Goal: Task Accomplishment & Management: Complete application form

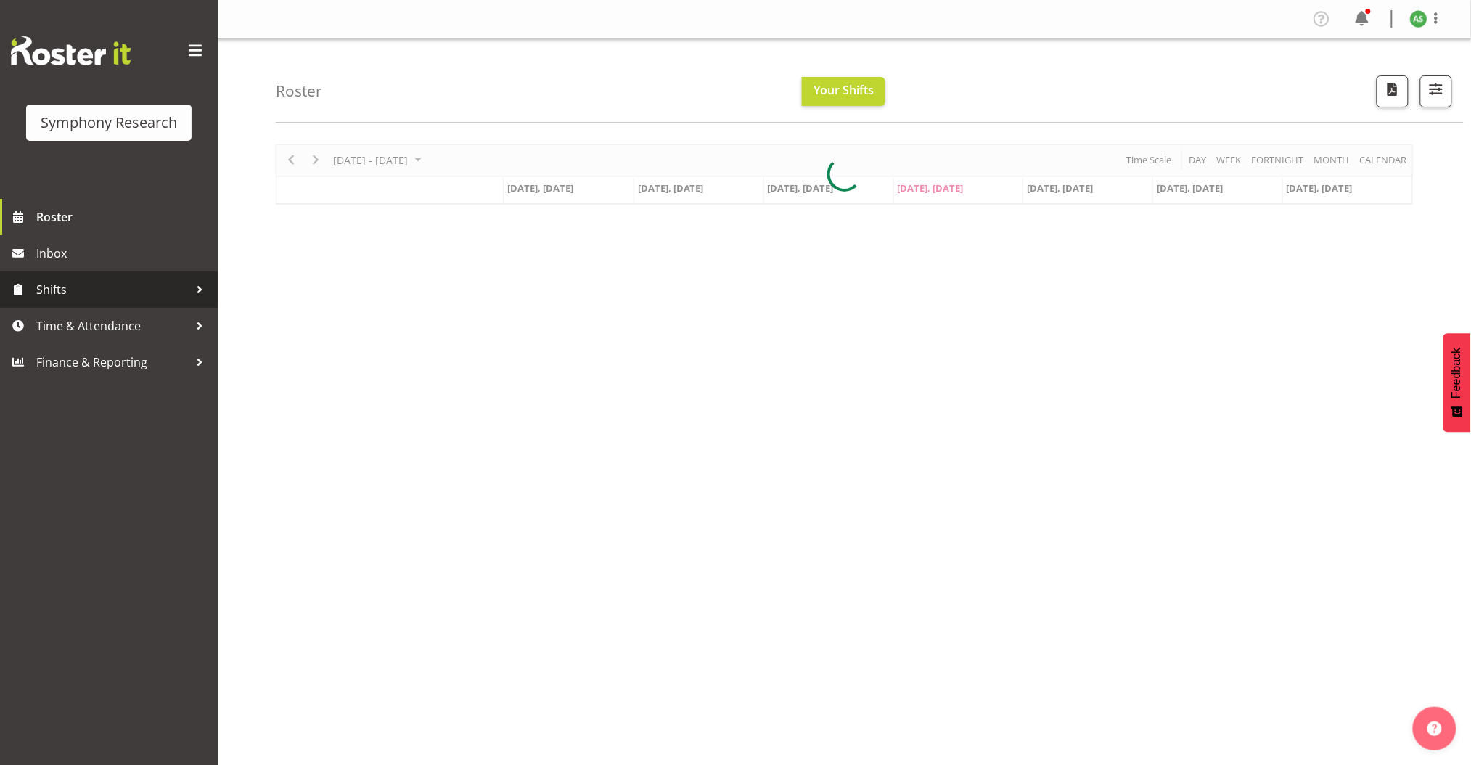
click at [117, 290] on span "Shifts" at bounding box center [112, 290] width 152 height 22
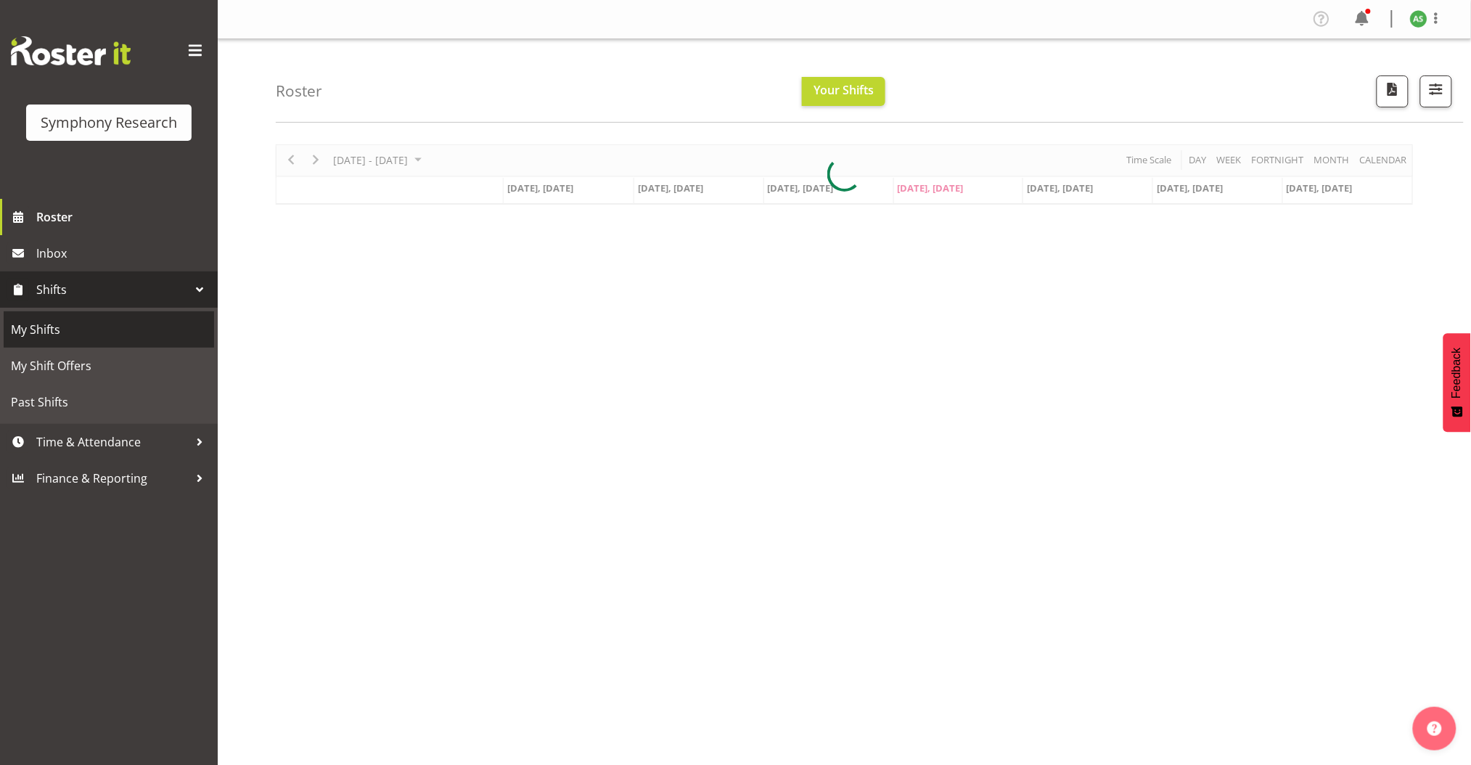
click at [94, 323] on span "My Shifts" at bounding box center [109, 330] width 196 height 22
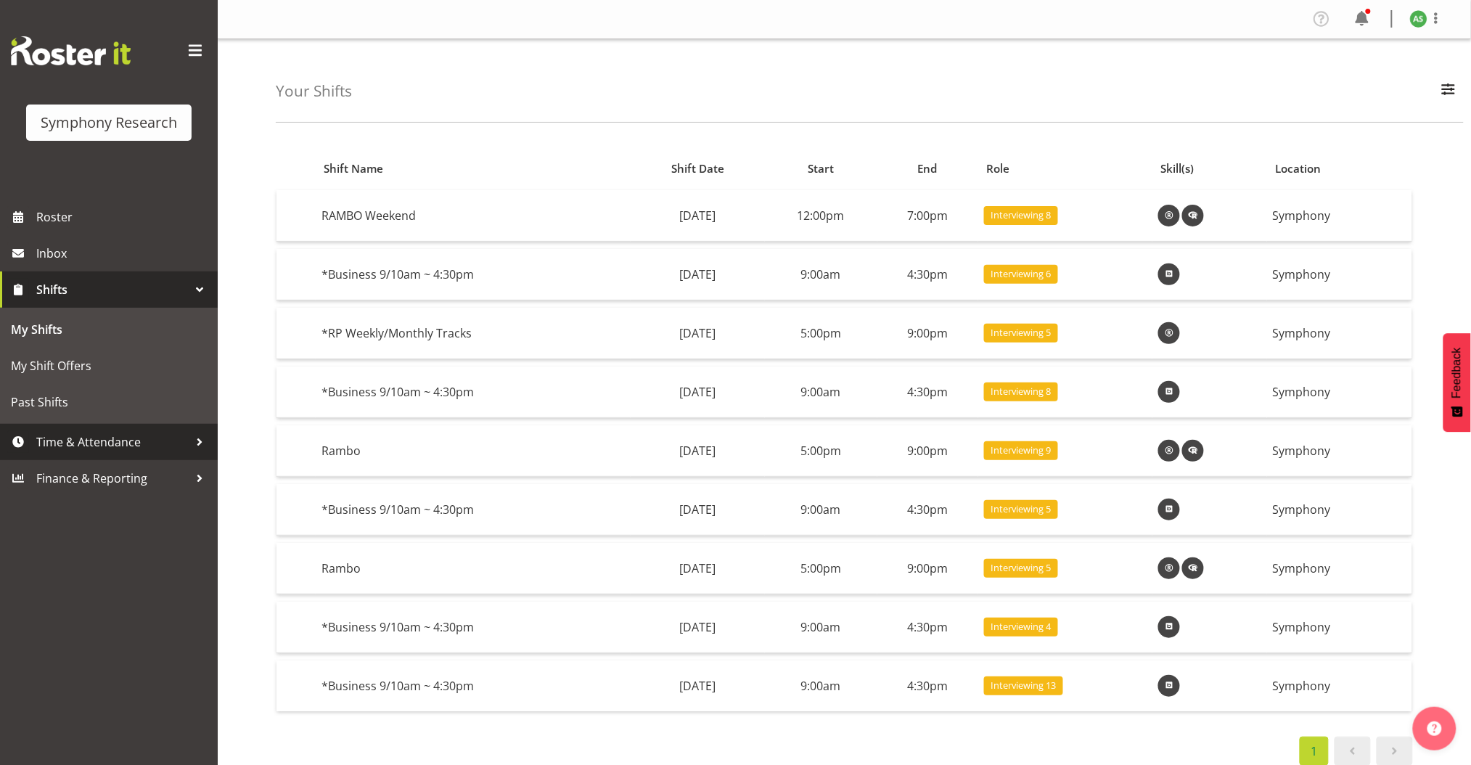
click at [86, 454] on link "Time & Attendance" at bounding box center [109, 442] width 218 height 36
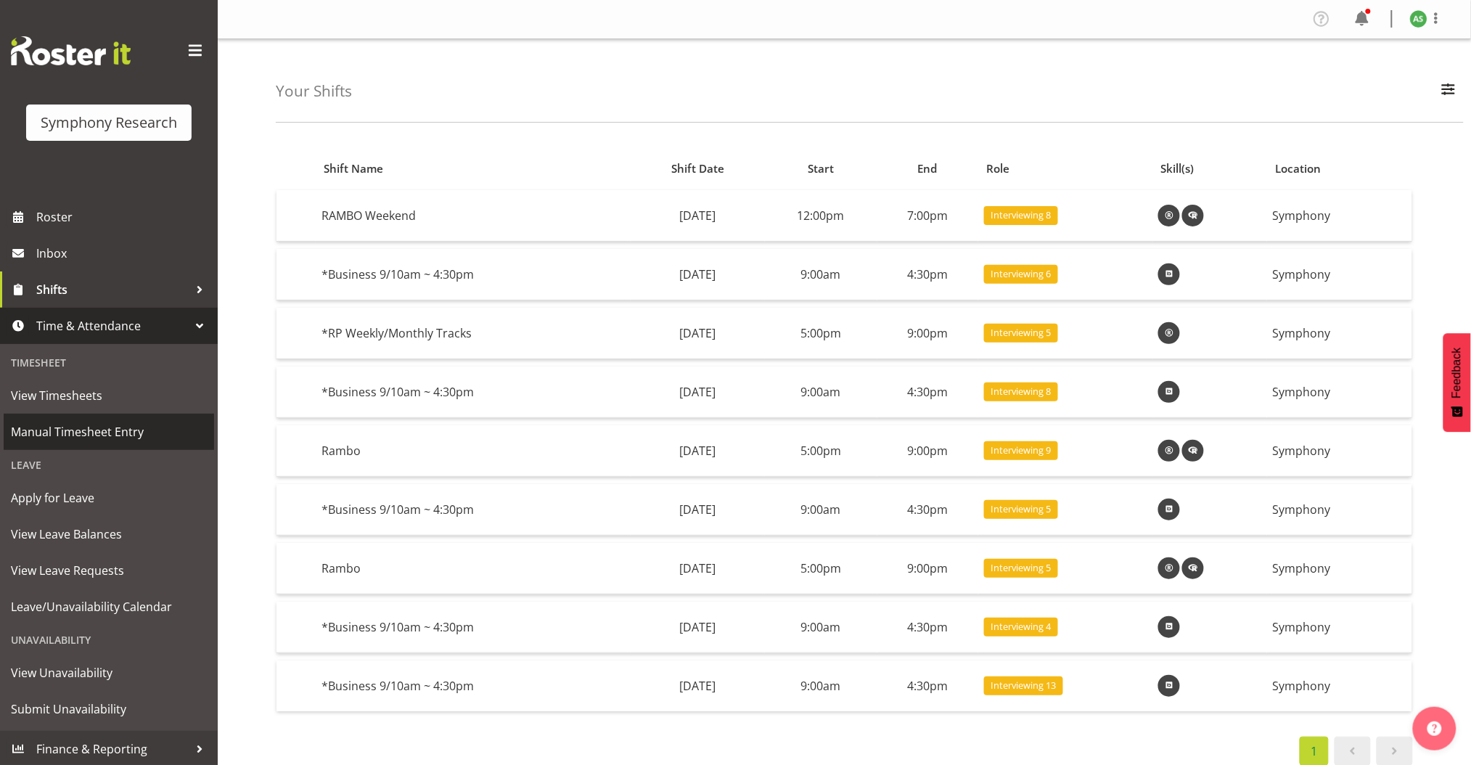
click at [91, 432] on span "Manual Timesheet Entry" at bounding box center [109, 432] width 196 height 22
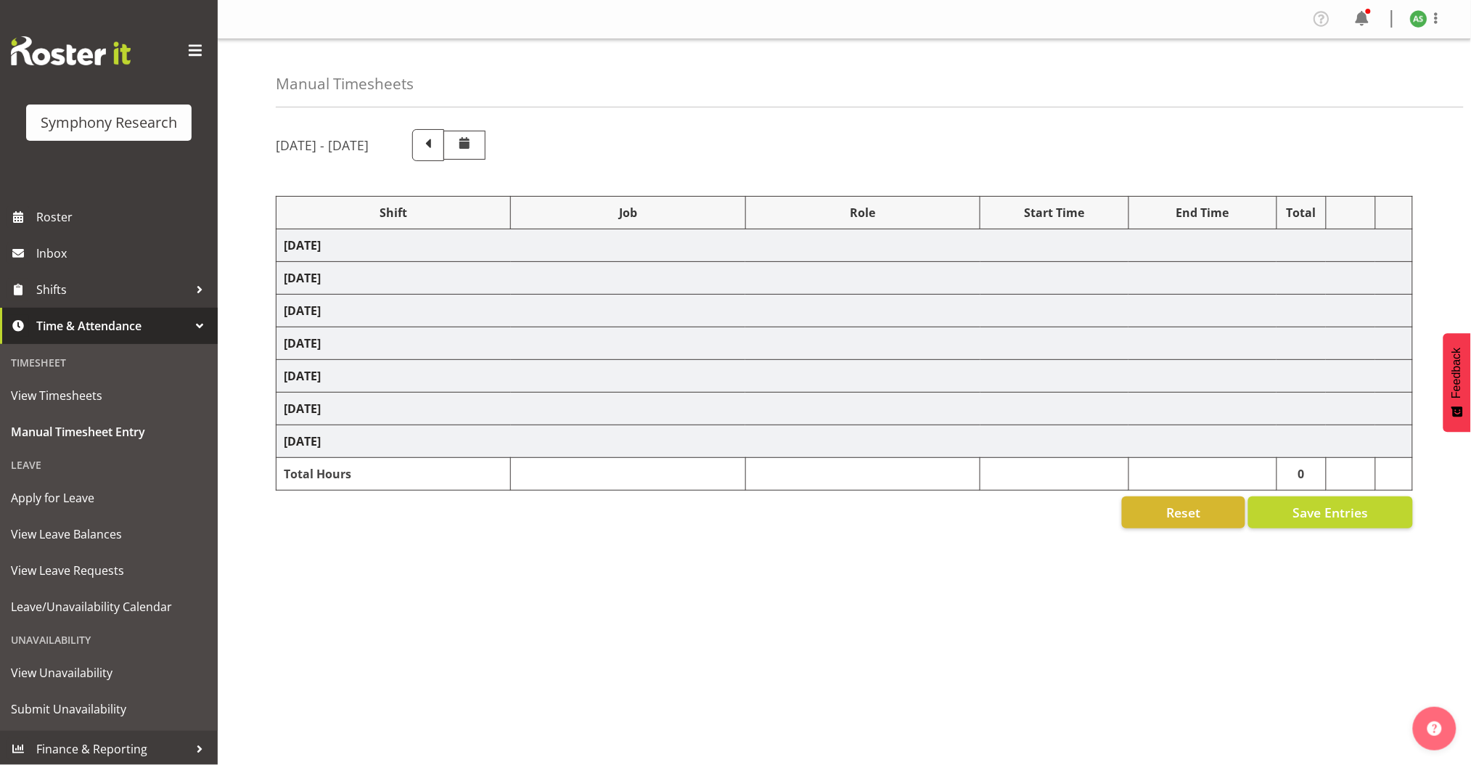
select select
select select "10499"
select select "47"
select select "56692"
select select "10499"
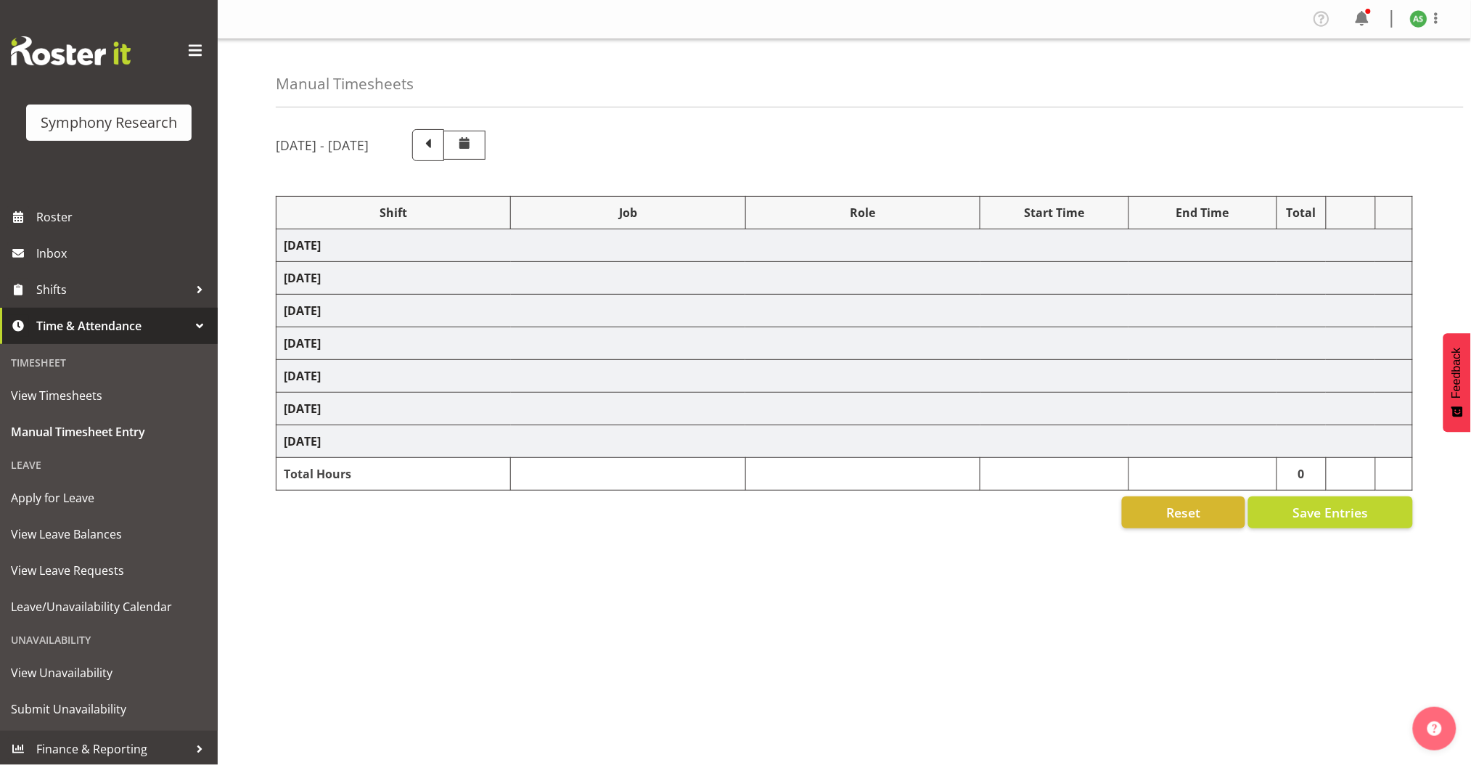
select select "47"
select select
select select "10587"
select select "47"
select select
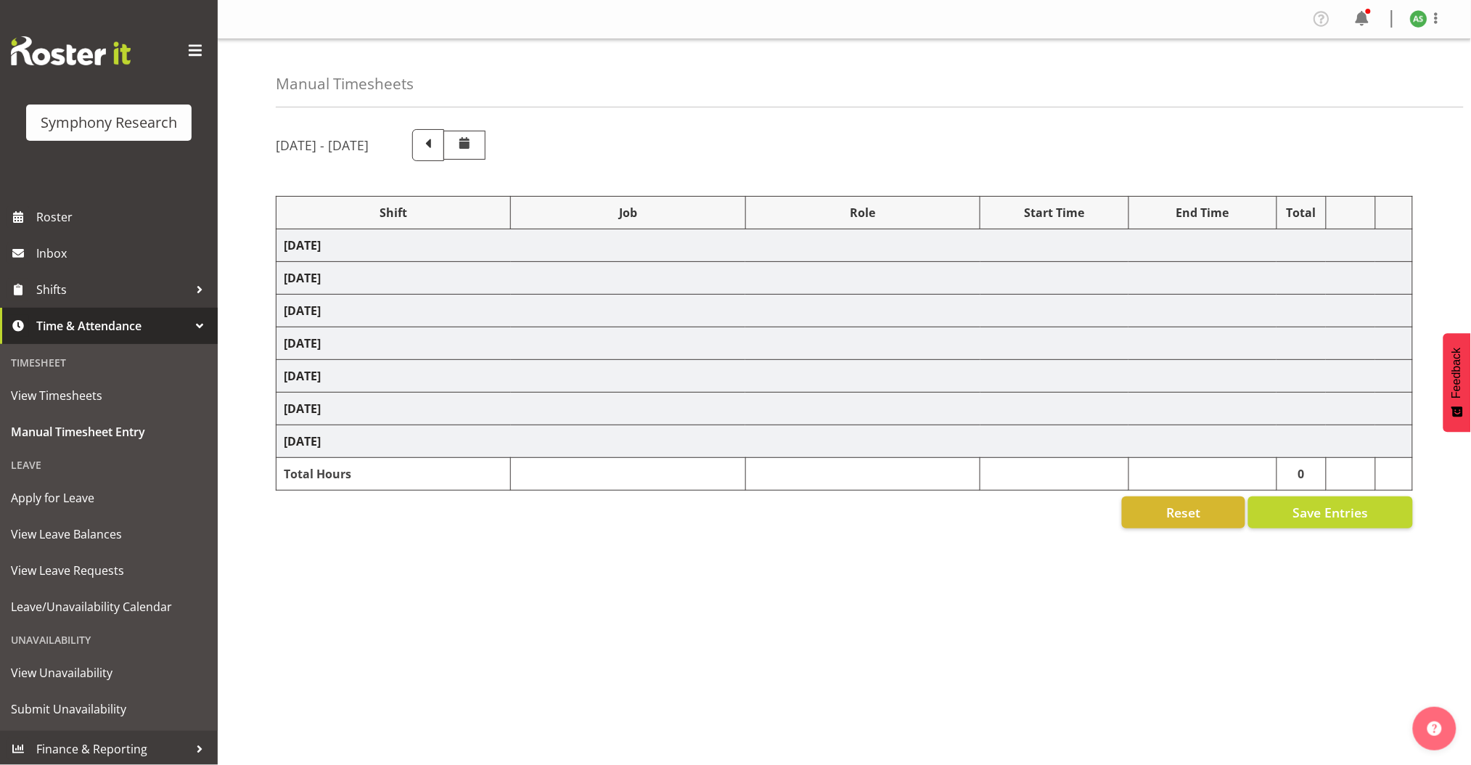
select select "10587"
select select "47"
select select "56692"
select select "10499"
select select "47"
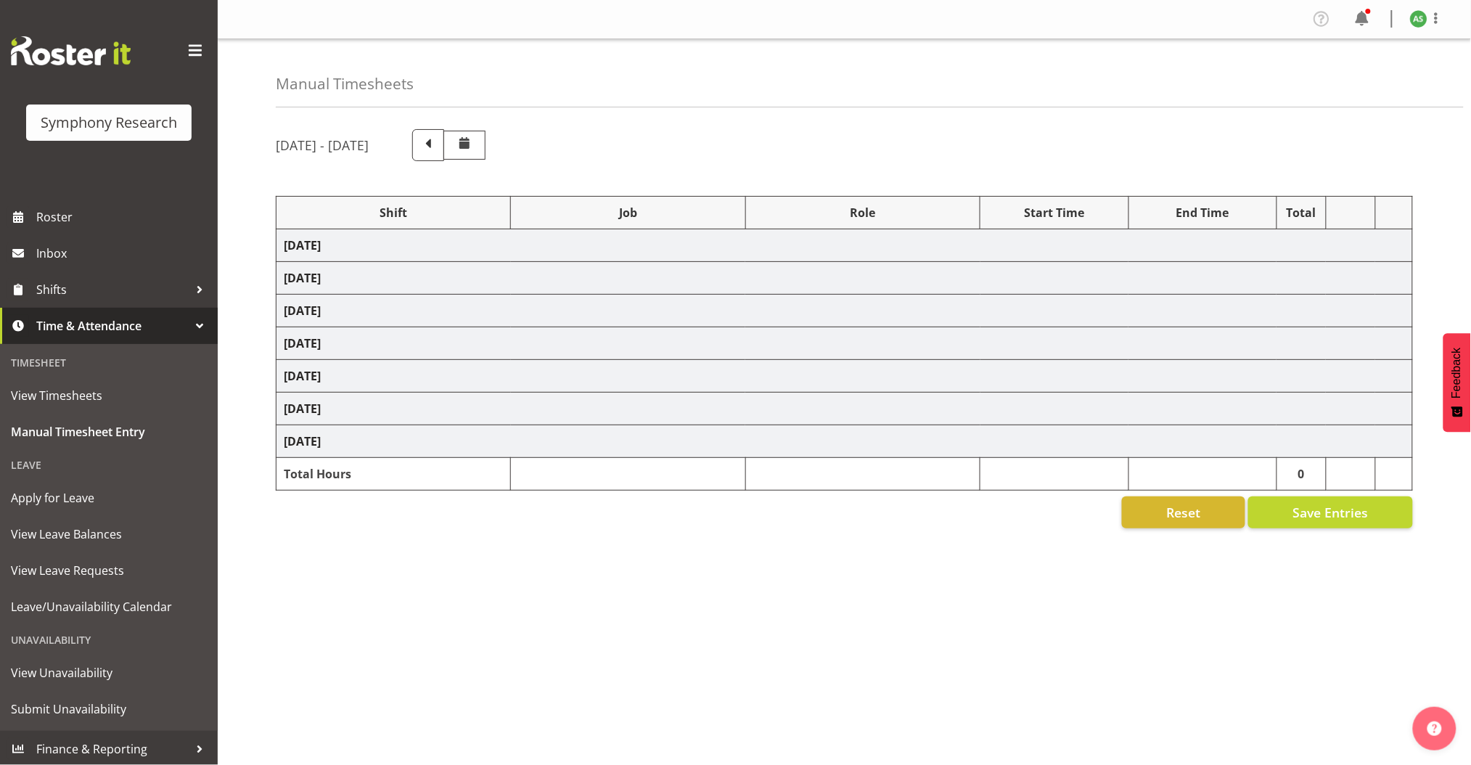
select select
select select "10730"
select select "47"
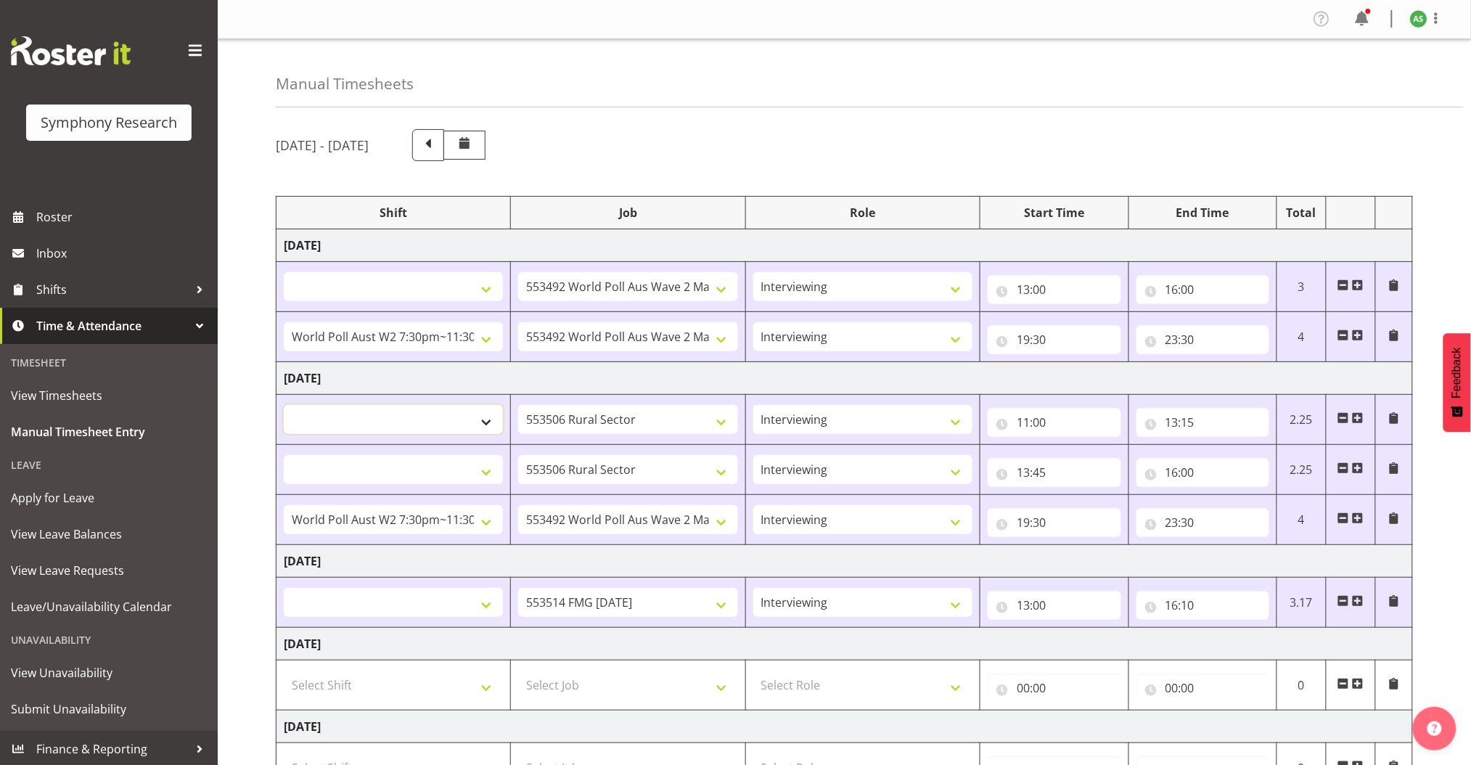
click at [483, 424] on select "!!Weekend Residential (Roster IT Shift Label) *Business 9/10am ~ 4:30pm *Busine…" at bounding box center [393, 419] width 219 height 29
click at [488, 288] on select "!!Weekend Residential (Roster IT Shift Label) *Business 9/10am ~ 4:30pm *Busine…" at bounding box center [393, 286] width 219 height 29
select select "26078"
click at [284, 272] on select "!!Weekend Residential (Roster IT Shift Label) *Business 9/10am ~ 4:30pm *Busine…" at bounding box center [393, 286] width 219 height 29
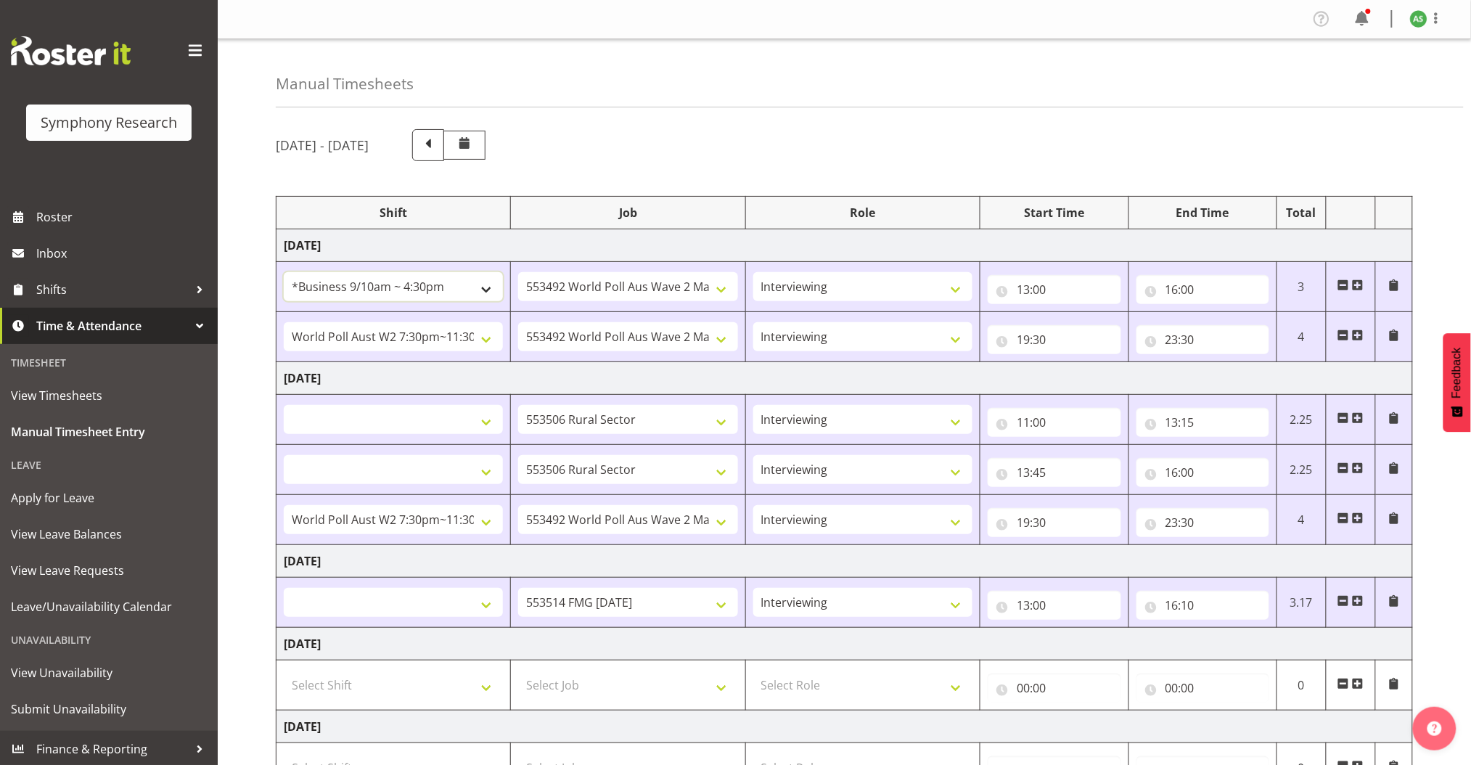
select select
click at [483, 421] on select "!!Weekend Residential (Roster IT Shift Label) *Business 9/10am ~ 4:30pm *Busine…" at bounding box center [393, 419] width 219 height 29
select select "26078"
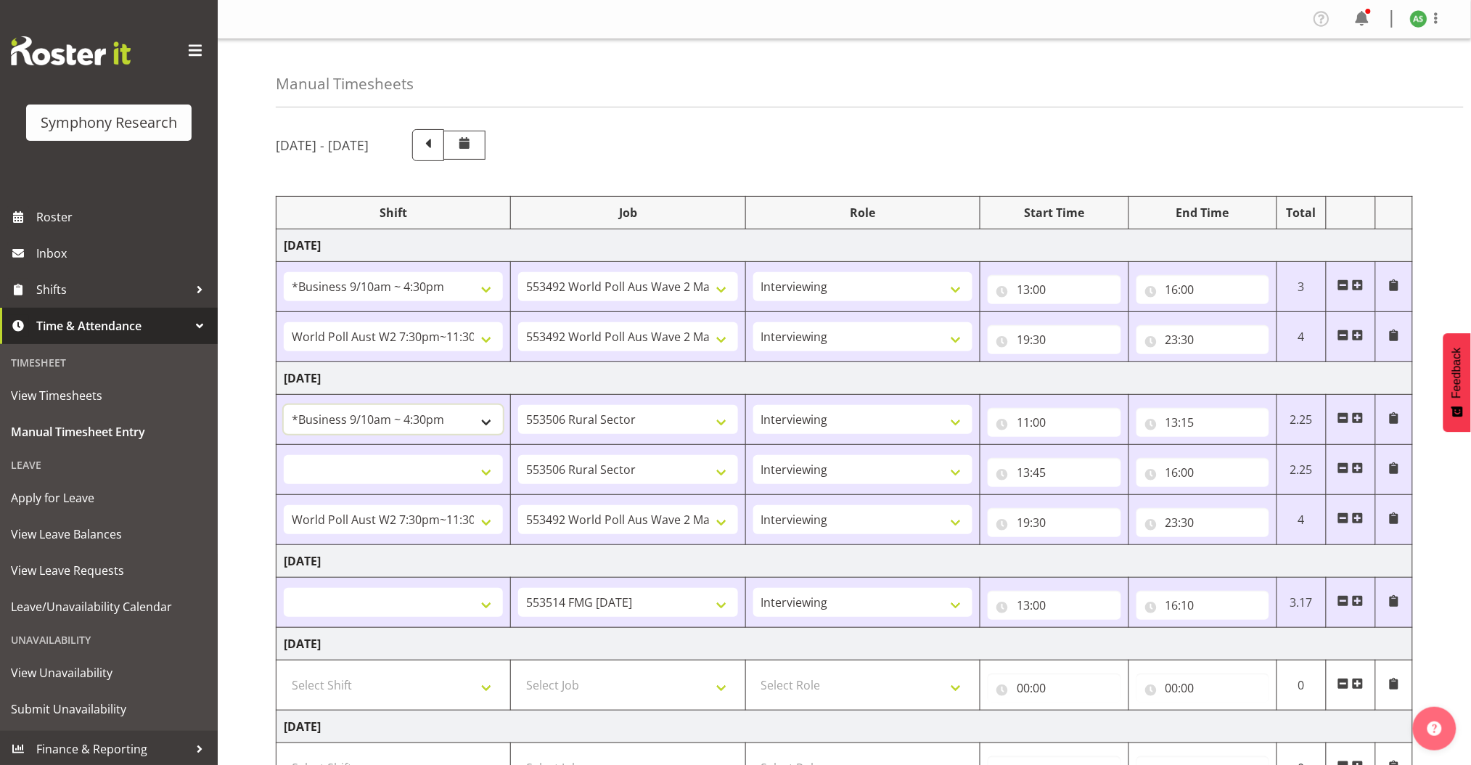
click at [284, 405] on select "!!Weekend Residential (Roster IT Shift Label) *Business 9/10am ~ 4:30pm *Busine…" at bounding box center [393, 419] width 219 height 29
select select
click at [489, 469] on select "!!Weekend Residential (Roster IT Shift Label) *Business 9/10am ~ 4:30pm *Busine…" at bounding box center [393, 469] width 219 height 29
select select "26078"
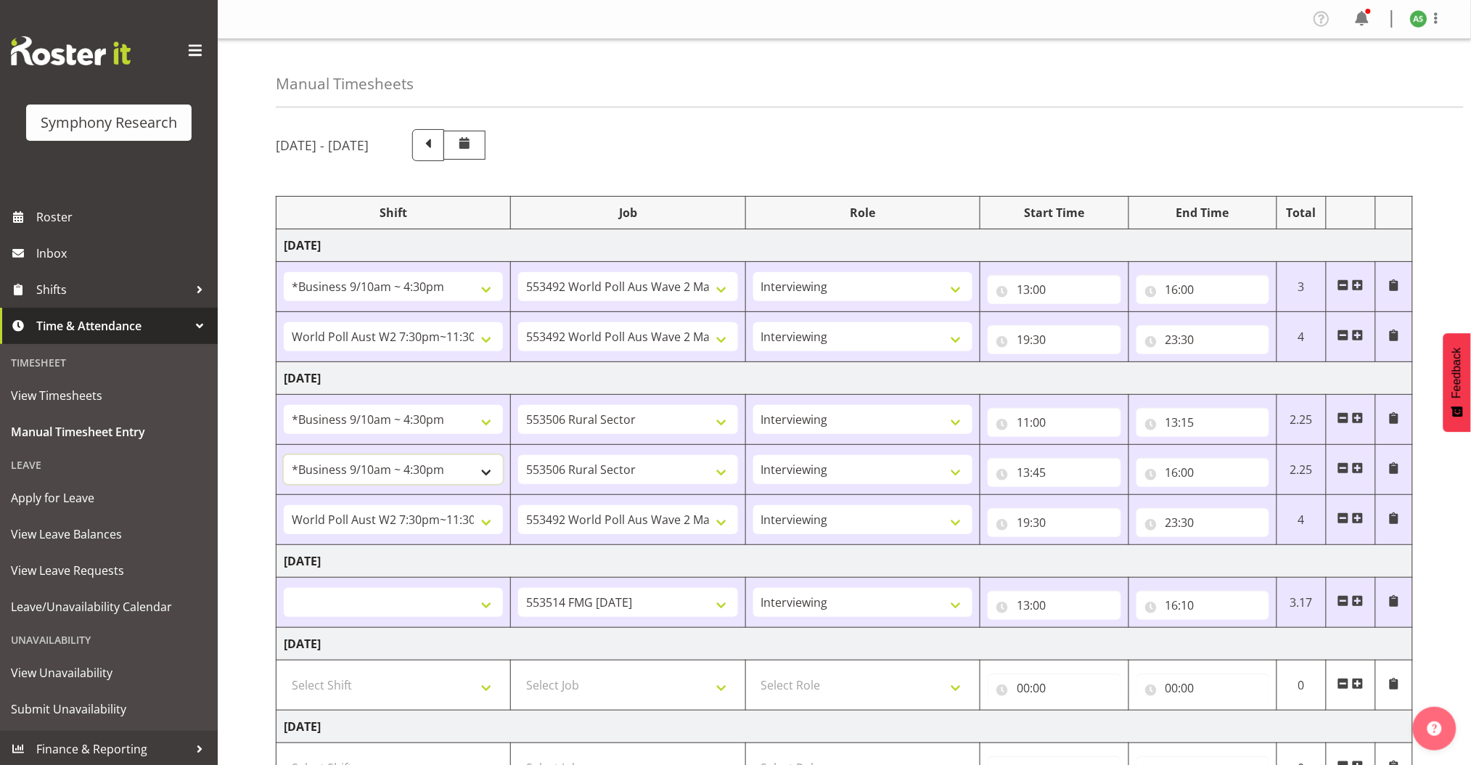
click at [284, 455] on select "!!Weekend Residential (Roster IT Shift Label) *Business 9/10am ~ 4:30pm *Busine…" at bounding box center [393, 469] width 219 height 29
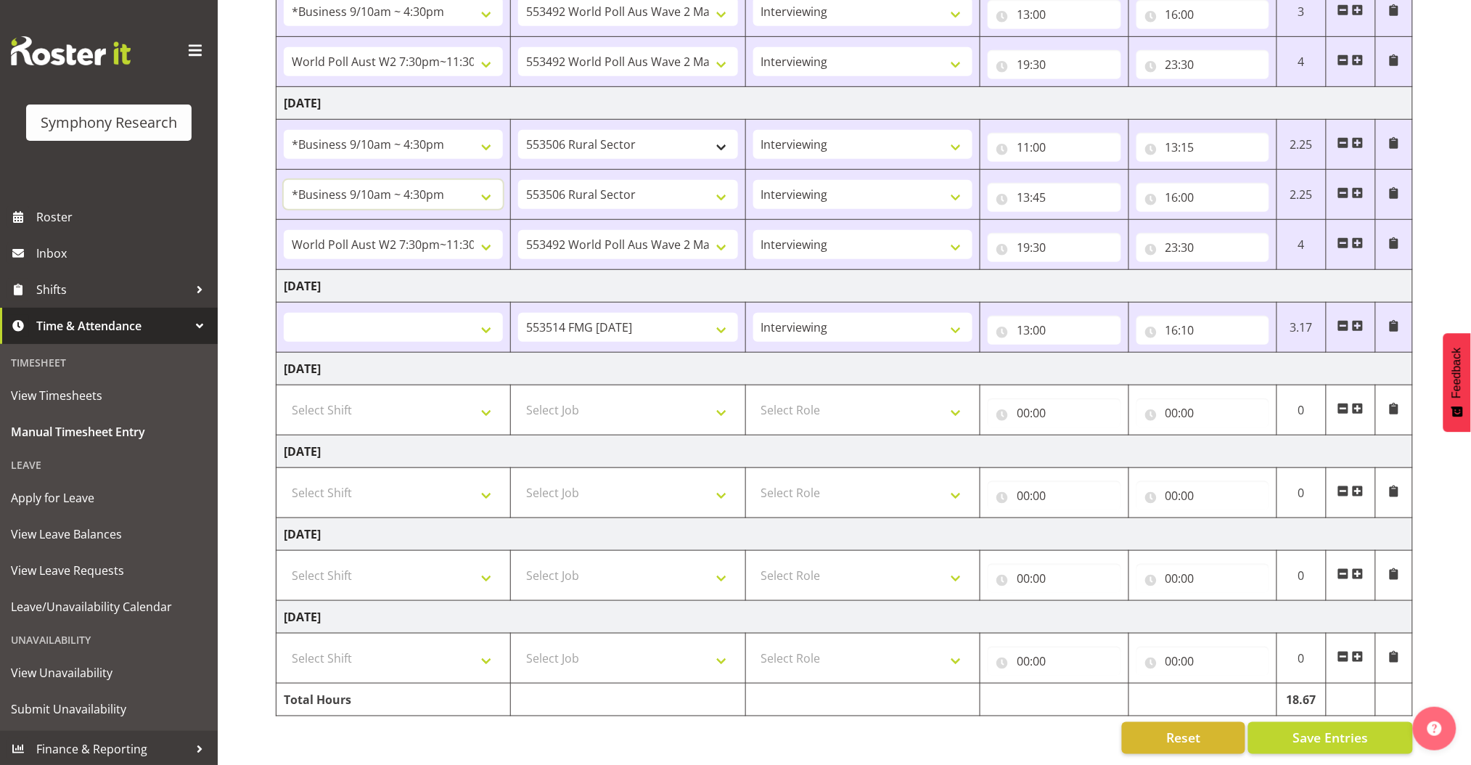
scroll to position [290, 0]
click at [485, 313] on select "!!Weekend Residential (Roster IT Shift Label) *Business 9/10am ~ 4:30pm *Busine…" at bounding box center [393, 327] width 219 height 29
select select "26078"
click at [284, 313] on select "!!Weekend Residential (Roster IT Shift Label) *Business 9/10am ~ 4:30pm *Busine…" at bounding box center [393, 327] width 219 height 29
click at [1358, 403] on span at bounding box center [1358, 409] width 12 height 12
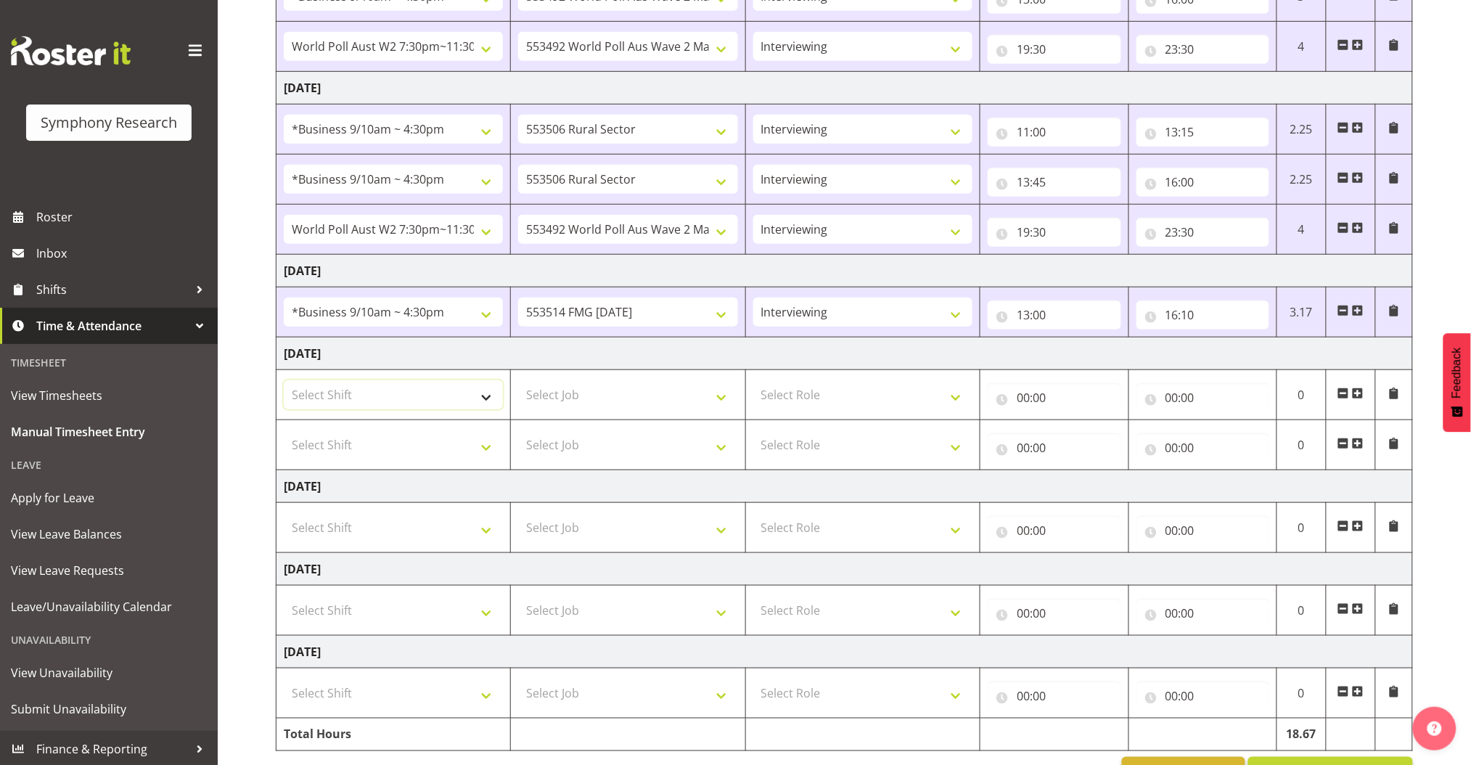
click at [493, 393] on select "Select Shift !!Weekend Residential (Roster IT Shift Label) *Business 9/10am ~ 4…" at bounding box center [393, 394] width 219 height 29
click at [769, 390] on select "Select Role Briefing Interviewing" at bounding box center [862, 394] width 219 height 29
select select "47"
click at [753, 380] on select "Select Role Briefing Interviewing" at bounding box center [862, 394] width 219 height 29
click at [805, 447] on select "Select Role Briefing Interviewing" at bounding box center [862, 444] width 219 height 29
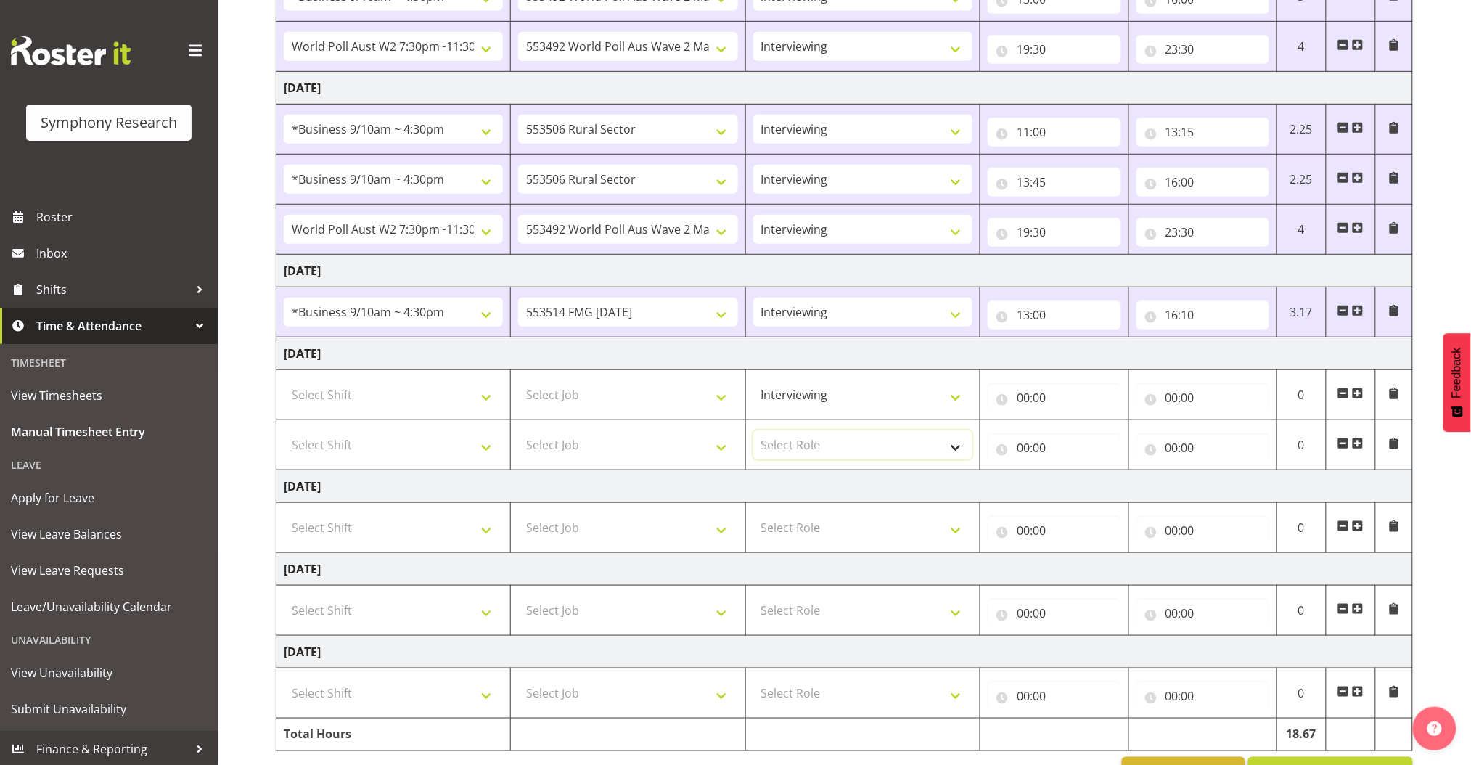
select select "47"
click at [753, 430] on select "Select Role Briefing Interviewing" at bounding box center [862, 444] width 219 height 29
click at [711, 402] on select "Select Job 550060 IF Admin 553492 World Poll Aus Wave 2 Main 2025 553493 World …" at bounding box center [627, 394] width 219 height 29
select select "10730"
click at [518, 380] on select "Select Job 550060 IF Admin 553492 World Poll Aus Wave 2 Main 2025 553493 World …" at bounding box center [627, 394] width 219 height 29
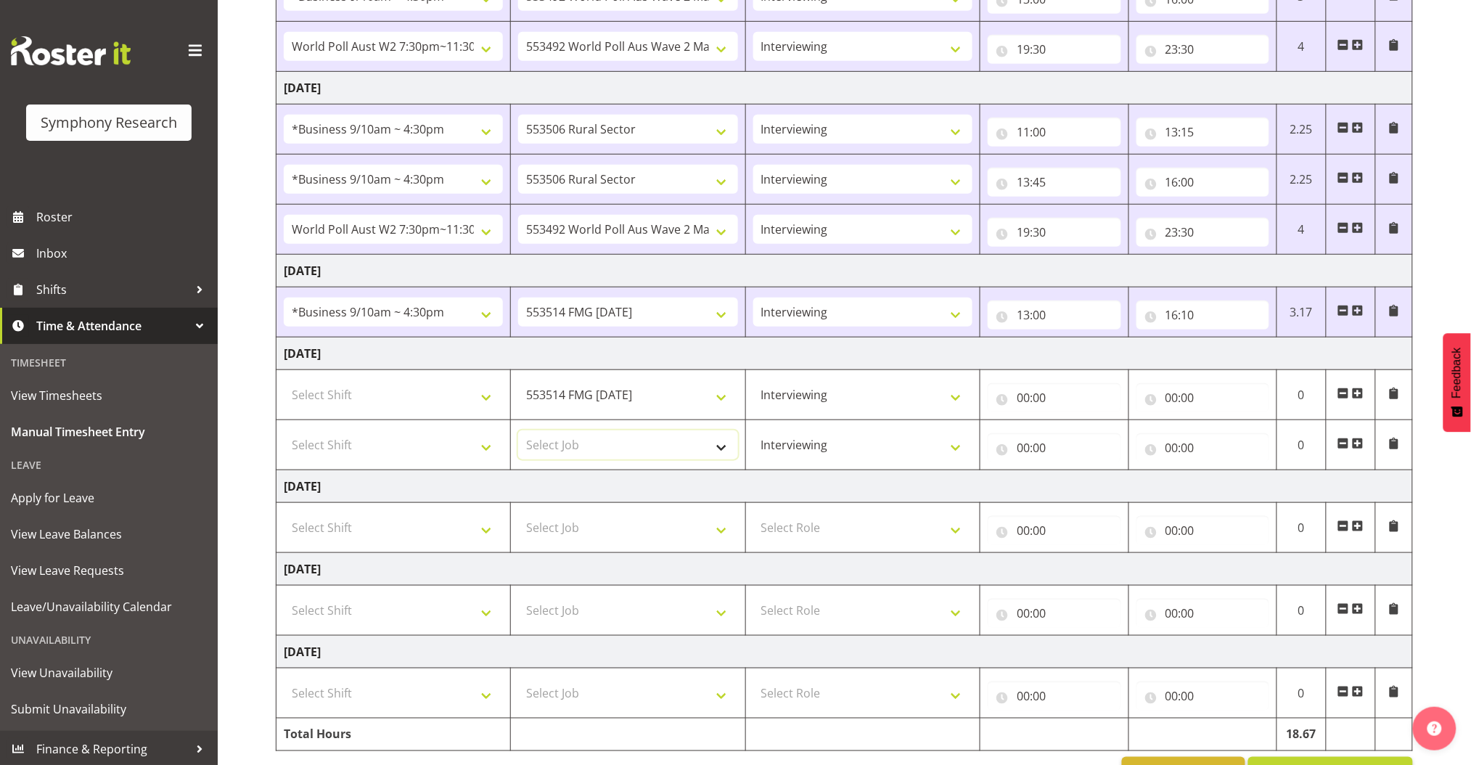
click at [701, 450] on select "Select Job 550060 IF Admin 553492 World Poll Aus Wave 2 Main 2025 553493 World …" at bounding box center [627, 444] width 219 height 29
select select "10730"
click at [518, 430] on select "Select Job 550060 IF Admin 553492 World Poll Aus Wave 2 Main 2025 553493 World …" at bounding box center [627, 444] width 219 height 29
click at [1022, 401] on input "00:00" at bounding box center [1054, 397] width 133 height 29
click at [1086, 428] on select "00 01 02 03 04 05 06 07 08 09 10 11 12 13 14 15 16 17 18 19 20 21 22 23" at bounding box center [1086, 435] width 33 height 29
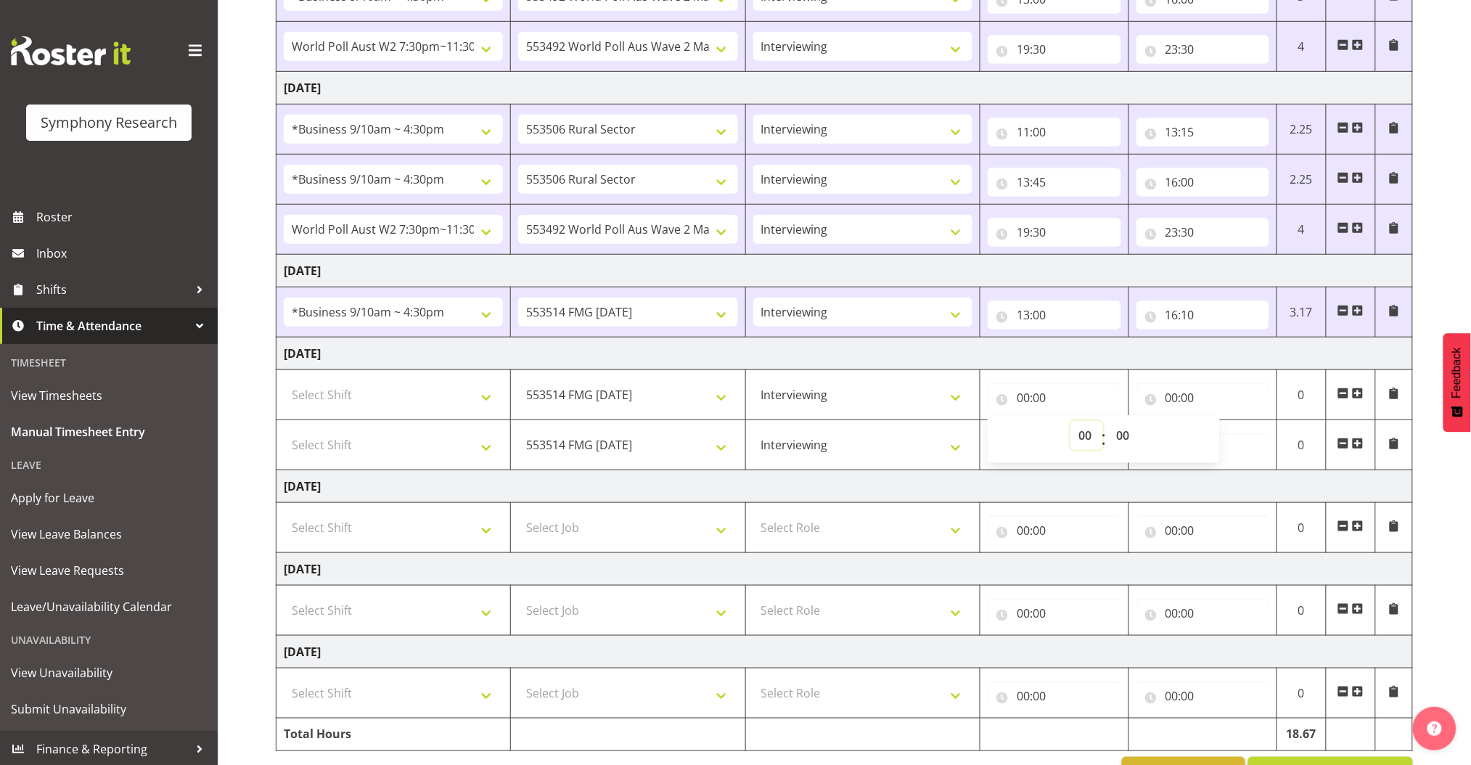
select select "13"
click at [1070, 421] on select "00 01 02 03 04 05 06 07 08 09 10 11 12 13 14 15 16 17 18 19 20 21 22 23" at bounding box center [1086, 435] width 33 height 29
type input "13:00"
click at [1176, 399] on input "00:00" at bounding box center [1202, 397] width 133 height 29
click at [1233, 438] on select "00 01 02 03 04 05 06 07 08 09 10 11 12 13 14 15 16 17 18 19 20 21 22 23" at bounding box center [1235, 435] width 33 height 29
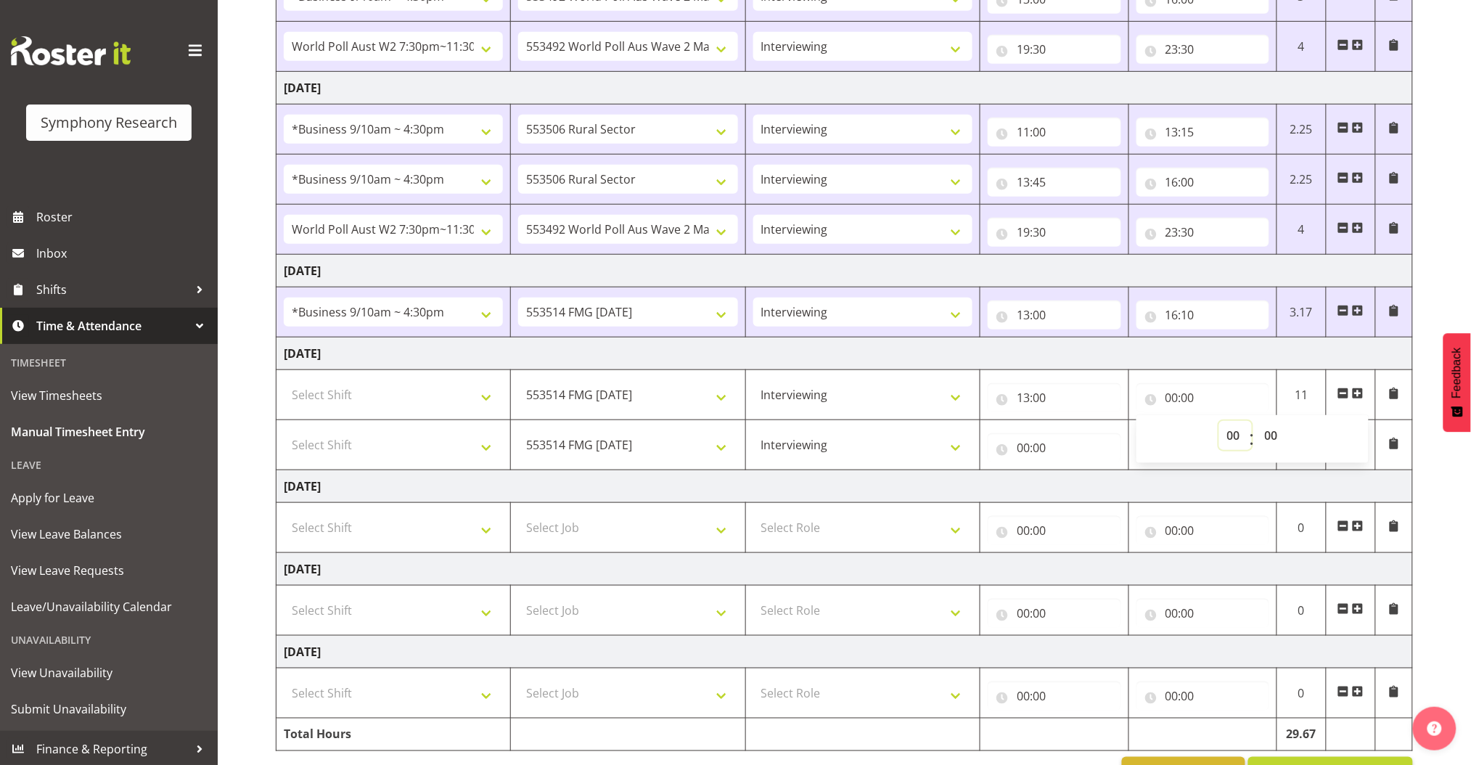
select select "16"
click at [1219, 421] on select "00 01 02 03 04 05 06 07 08 09 10 11 12 13 14 15 16 17 18 19 20 21 22 23" at bounding box center [1235, 435] width 33 height 29
type input "16:00"
click at [444, 393] on select "Select Shift !!Weekend Residential (Roster IT Shift Label) *Business 9/10am ~ 4…" at bounding box center [393, 394] width 219 height 29
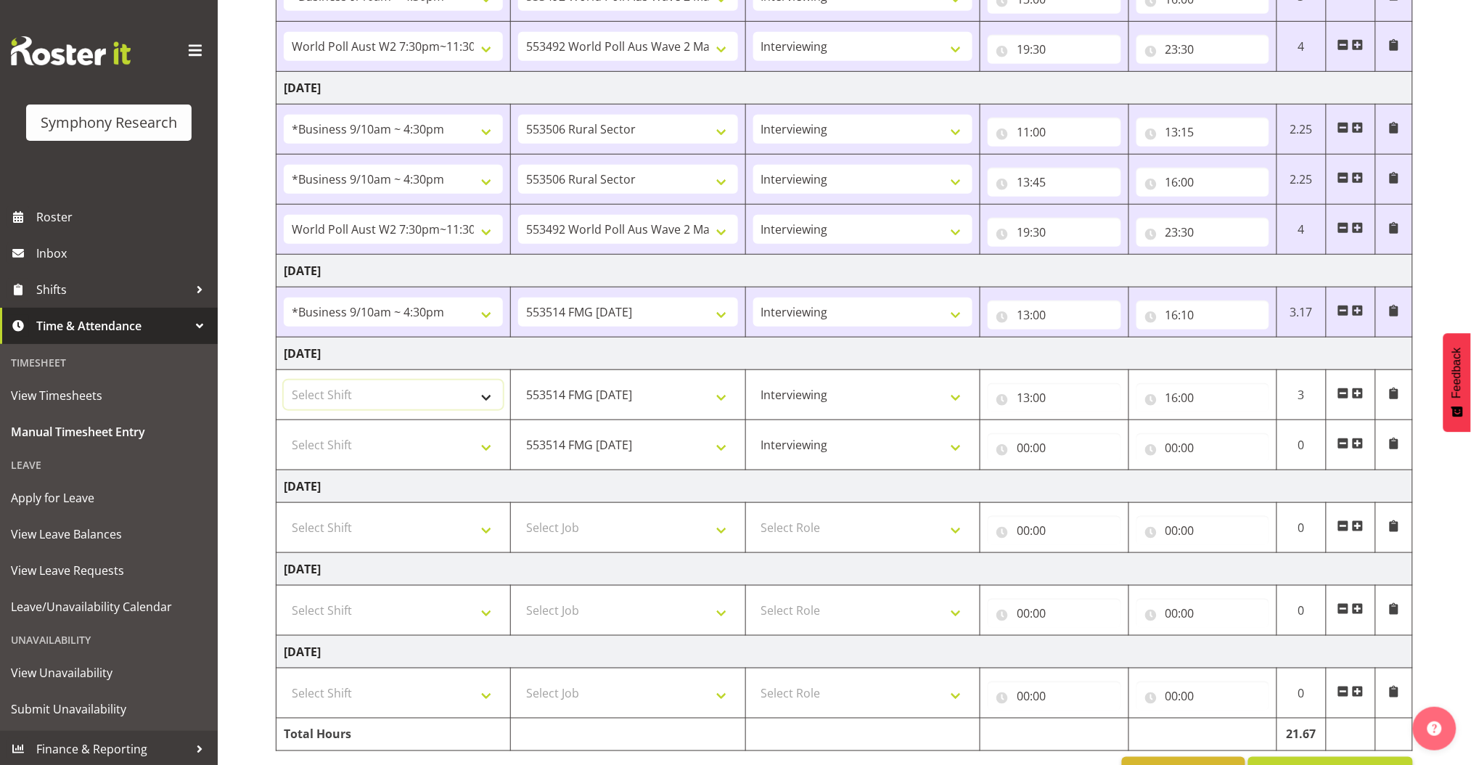
click at [478, 401] on select "Select Shift !!Weekend Residential (Roster IT Shift Label) *Business 9/10am ~ 4…" at bounding box center [393, 394] width 219 height 29
select select "26078"
click at [284, 380] on select "Select Shift !!Weekend Residential (Roster IT Shift Label) *Business 9/10am ~ 4…" at bounding box center [393, 394] width 219 height 29
click at [1025, 448] on input "00:00" at bounding box center [1054, 447] width 133 height 29
click at [1087, 485] on select "00 01 02 03 04 05 06 07 08 09 10 11 12 13 14 15 16 17 18 19 20 21 22 23" at bounding box center [1086, 485] width 33 height 29
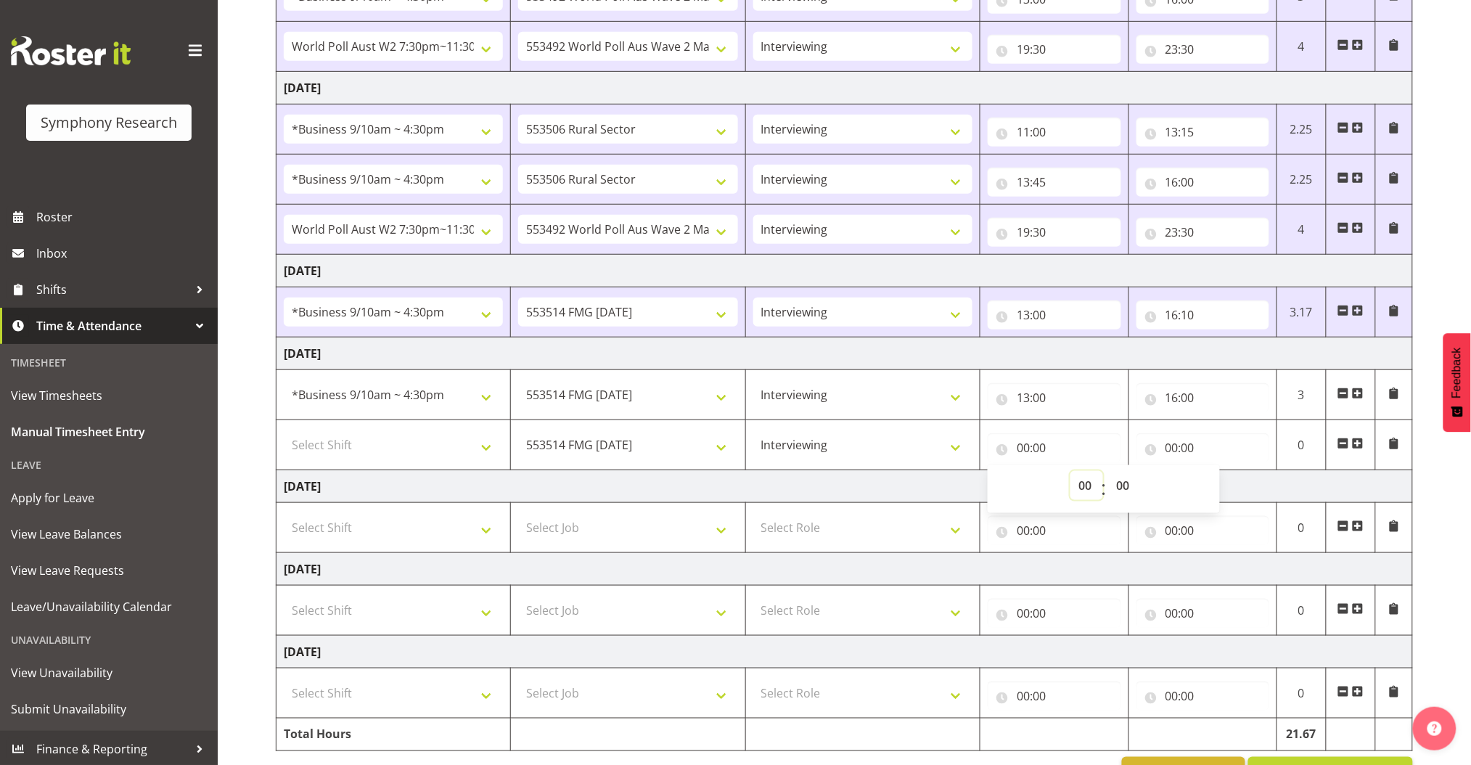
select select "17"
click at [1070, 471] on select "00 01 02 03 04 05 06 07 08 09 10 11 12 13 14 15 16 17 18 19 20 21 22 23" at bounding box center [1086, 485] width 33 height 29
type input "17:00"
click at [1176, 446] on input "00:00" at bounding box center [1202, 447] width 133 height 29
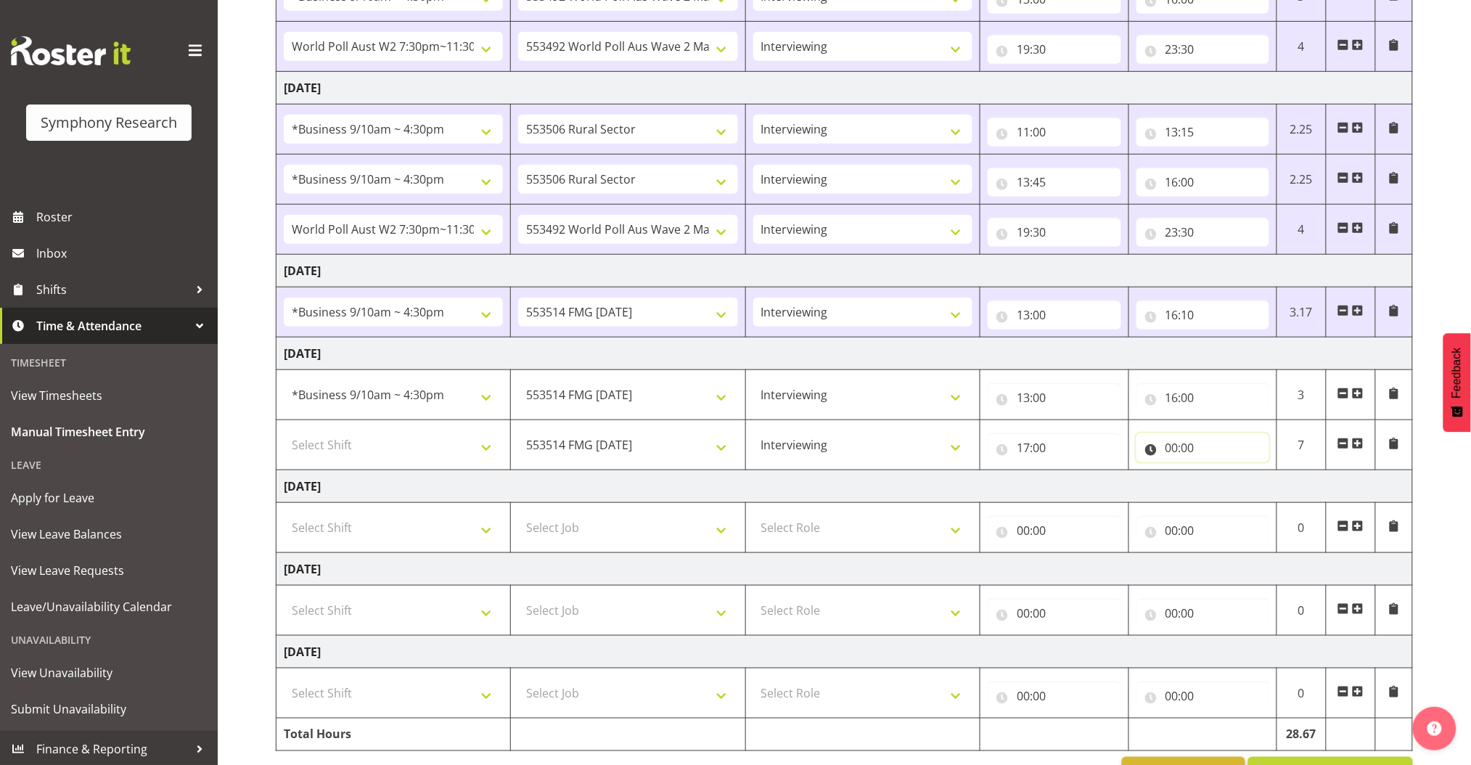
click at [1171, 448] on input "00:00" at bounding box center [1202, 447] width 133 height 29
click at [1234, 485] on select "00 01 02 03 04 05 06 07 08 09 10 11 12 13 14 15 16 17 18 19 20 21 22 23" at bounding box center [1235, 485] width 33 height 29
select select "21"
click at [1219, 471] on select "00 01 02 03 04 05 06 07 08 09 10 11 12 13 14 15 16 17 18 19 20 21 22 23" at bounding box center [1235, 485] width 33 height 29
type input "21:00"
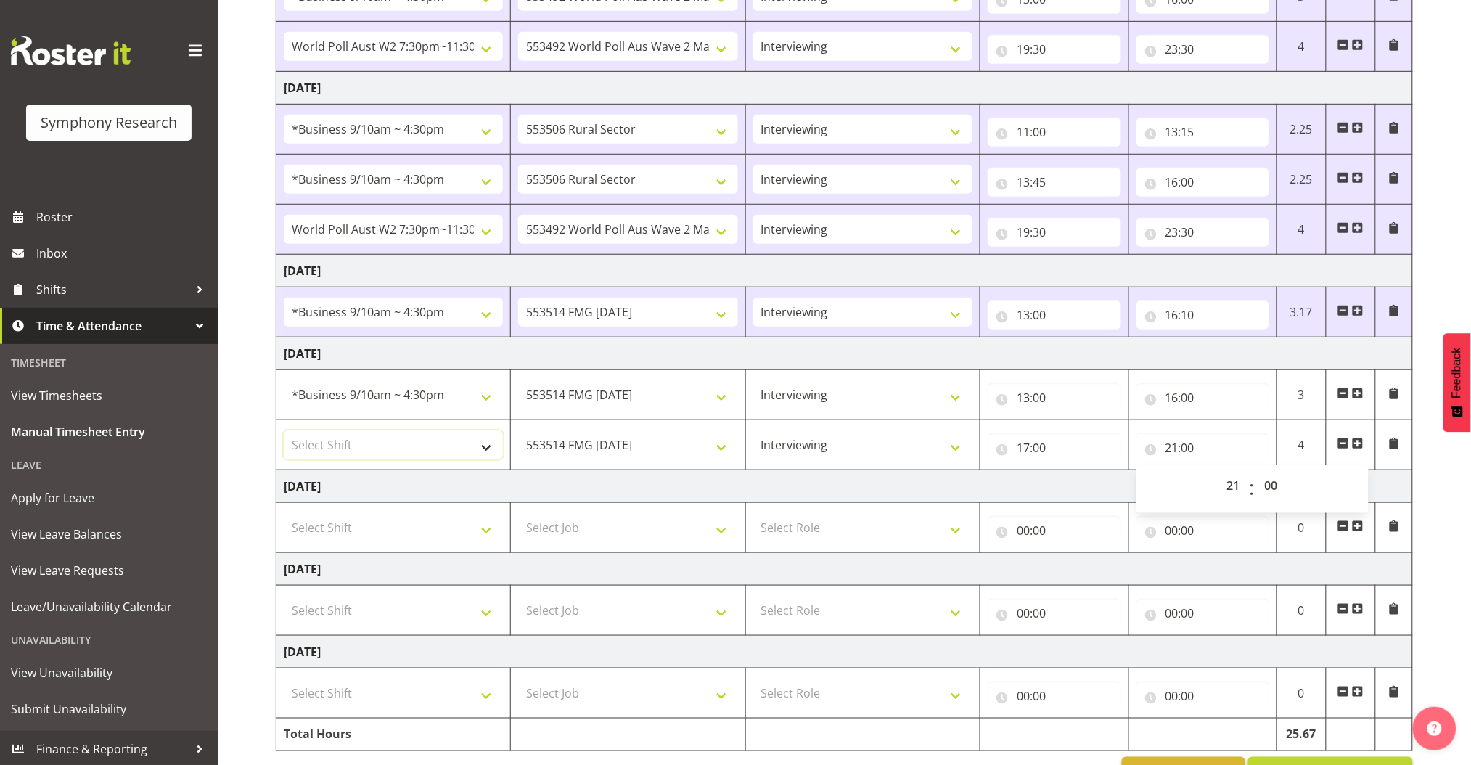
click at [483, 439] on select "Select Shift !!Weekend Residential (Roster IT Shift Label) *Business 9/10am ~ 4…" at bounding box center [393, 444] width 219 height 29
select select "48116"
click at [284, 430] on select "Select Shift !!Weekend Residential (Roster IT Shift Label) *Business 9/10am ~ 4…" at bounding box center [393, 444] width 219 height 29
click at [1189, 446] on input "21:00" at bounding box center [1202, 447] width 133 height 29
click at [1270, 488] on select "00 01 02 03 04 05 06 07 08 09 10 11 12 13 14 15 16 17 18 19 20 21 22 23 24 25 2…" at bounding box center [1273, 485] width 33 height 29
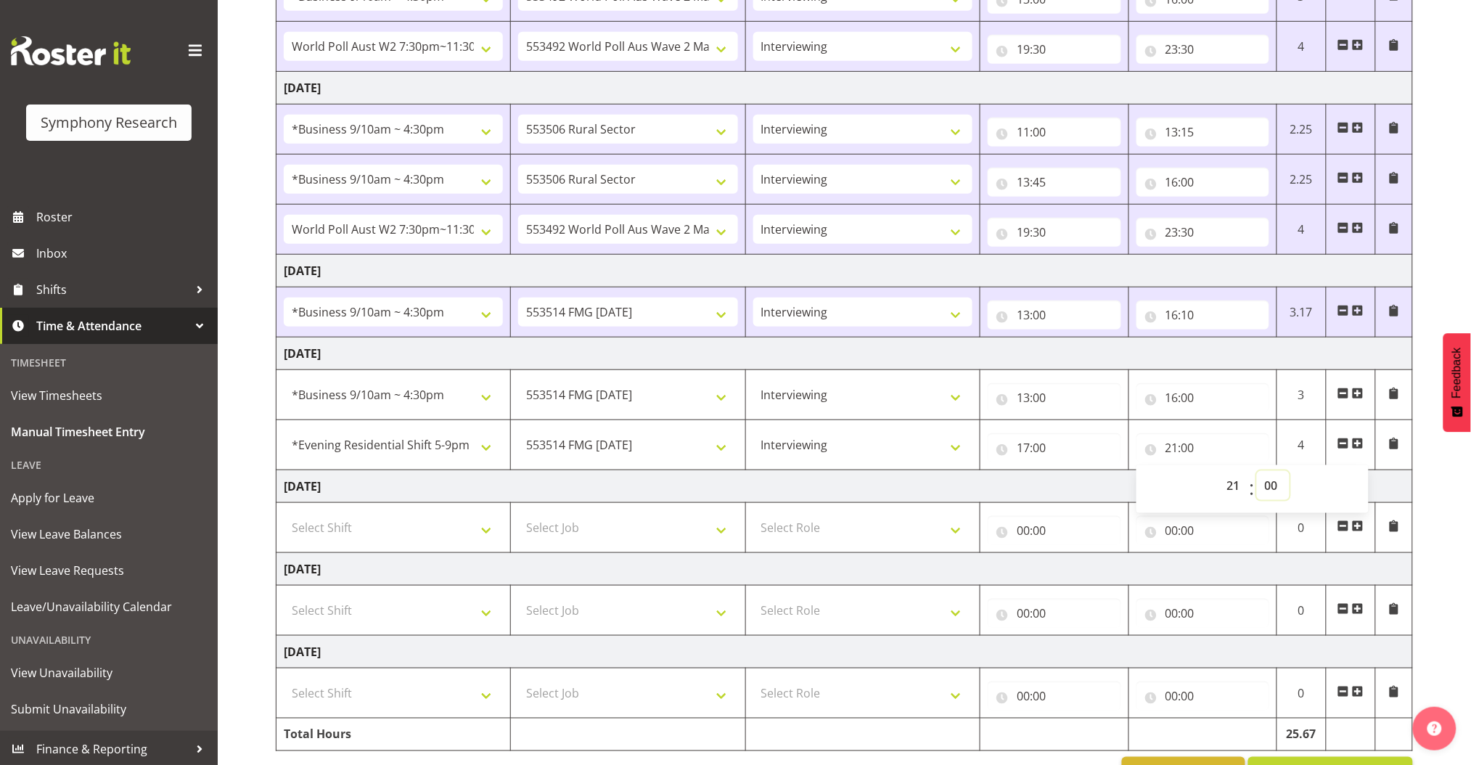
select select "15"
click at [1257, 471] on select "00 01 02 03 04 05 06 07 08 09 10 11 12 13 14 15 16 17 18 19 20 21 22 23 24 25 2…" at bounding box center [1273, 485] width 33 height 29
type input "21:15"
click at [1433, 259] on div "September 29th - October 5th 2025 Shift Job Role Start Time End Time Total Mond…" at bounding box center [873, 314] width 1195 height 972
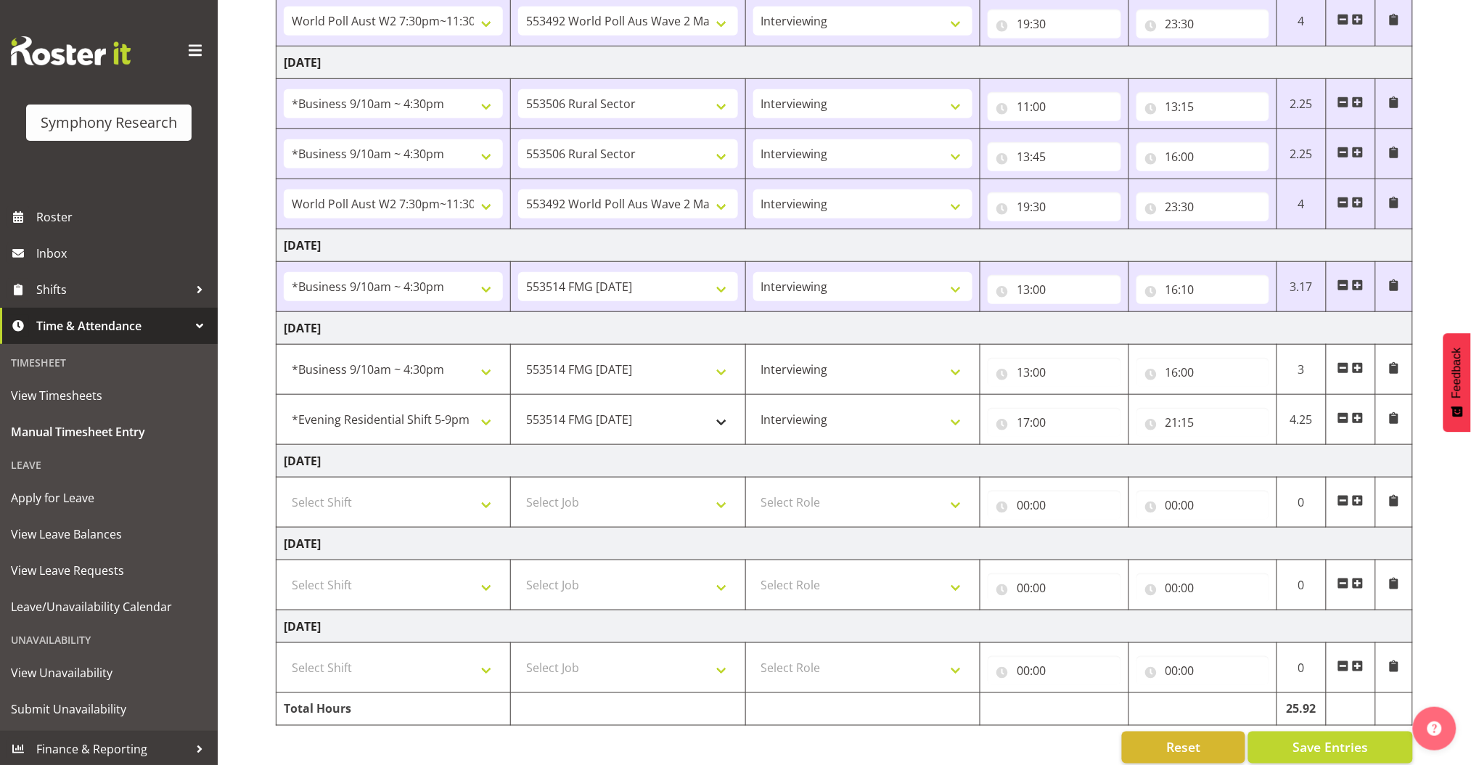
scroll to position [340, 0]
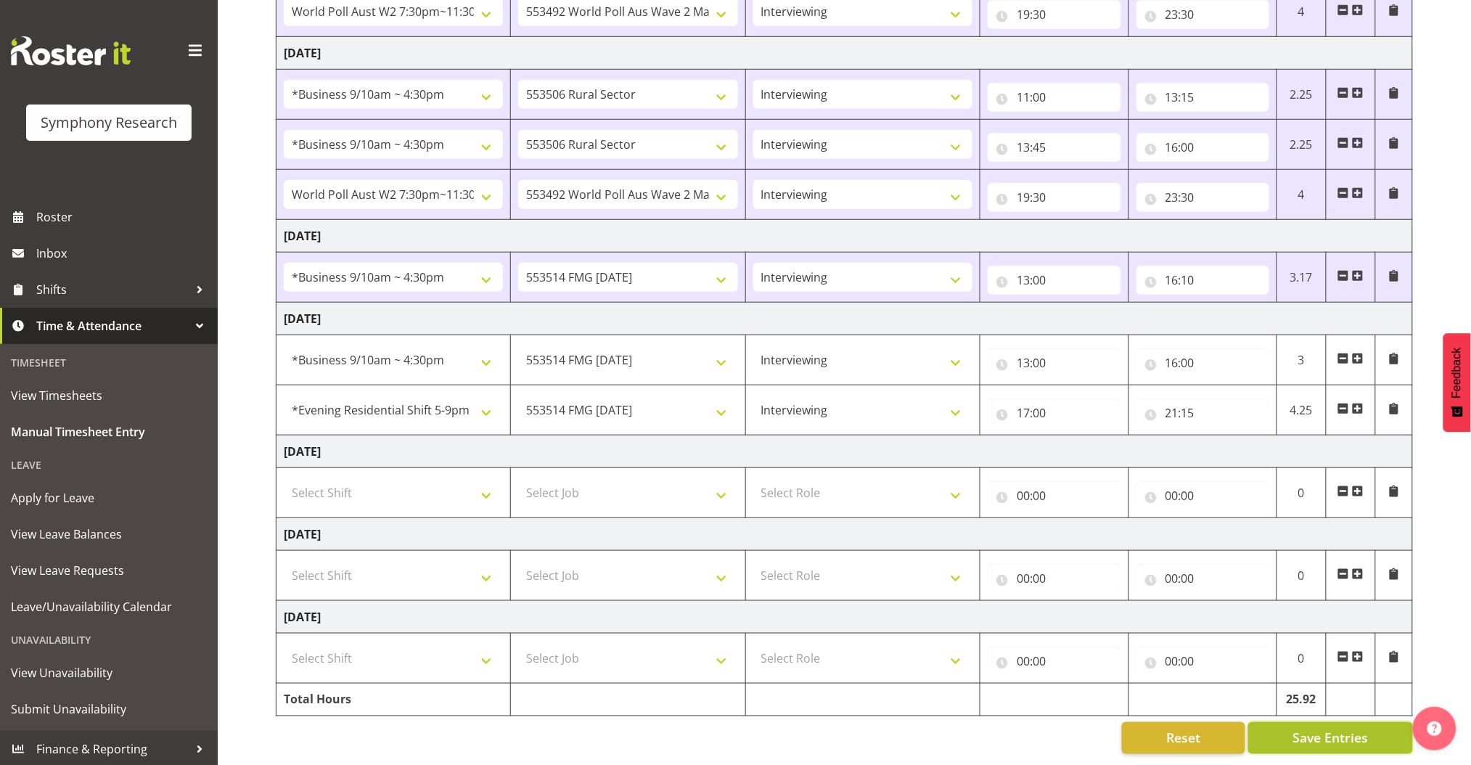
click at [1329, 729] on span "Save Entries" at bounding box center [1329, 738] width 75 height 19
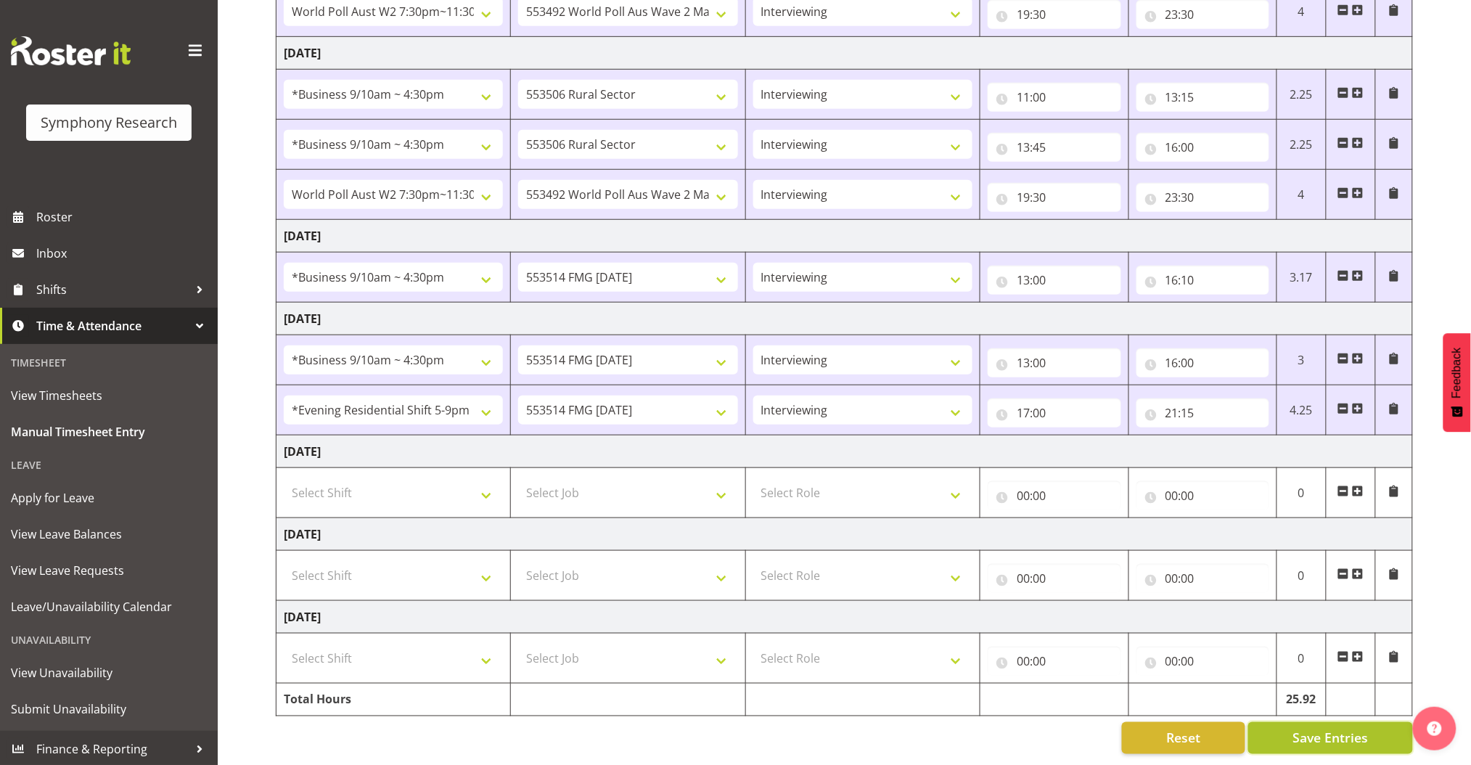
click at [1348, 729] on span "Save Entries" at bounding box center [1329, 738] width 75 height 19
